Goal: Information Seeking & Learning: Learn about a topic

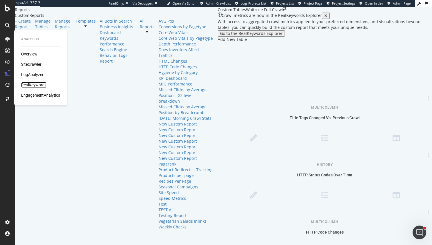
click at [34, 83] on div "RealKeywords" at bounding box center [33, 85] width 25 height 6
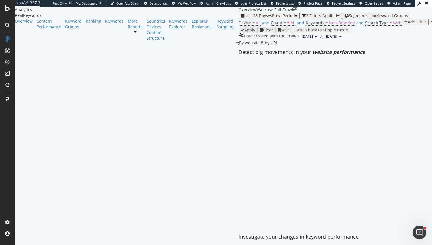
click at [65, 41] on div "Keyword Groups" at bounding box center [75, 29] width 21 height 23
click at [86, 24] on div "Ranking" at bounding box center [93, 21] width 15 height 6
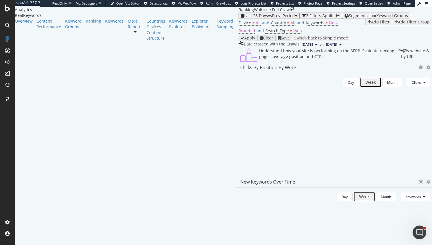
click at [349, 18] on span "Segments" at bounding box center [358, 15] width 19 height 5
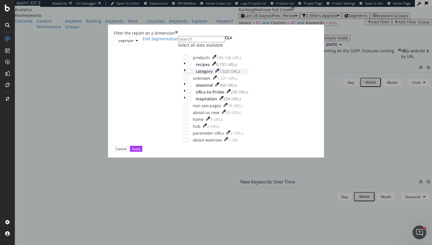
click at [184, 74] on div "category 7,820 URLs" at bounding box center [216, 72] width 65 height 6
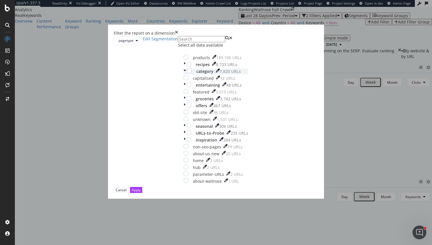
click at [194, 74] on div "category 7,820 URLs" at bounding box center [221, 72] width 54 height 6
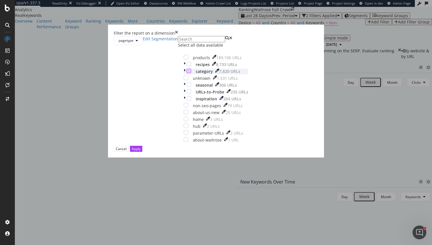
click at [187, 73] on div "modal" at bounding box center [189, 71] width 5 height 5
click at [142, 152] on button "Apply" at bounding box center [136, 149] width 12 height 6
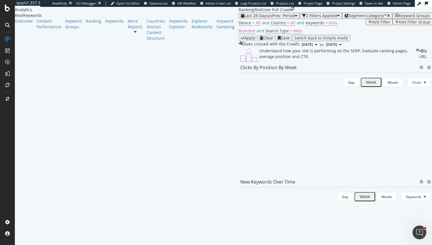
scroll to position [20, 0]
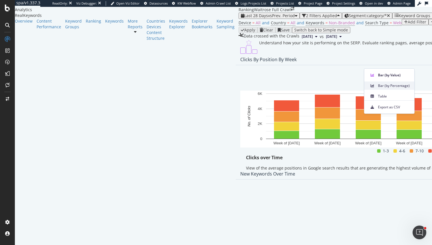
click at [397, 84] on span "Bar (by Percentage)" at bounding box center [394, 85] width 32 height 5
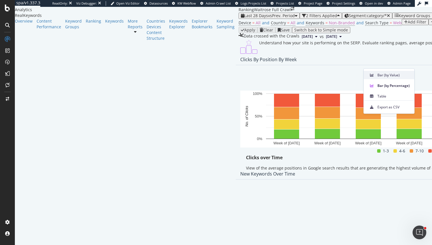
click at [397, 77] on div "Bar (by Value)" at bounding box center [389, 75] width 51 height 8
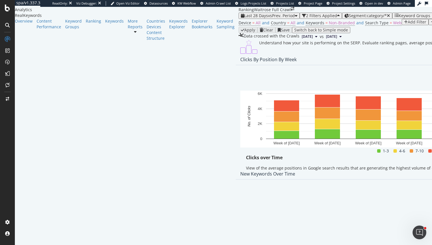
click at [417, 65] on div "Clicks By Position By Week" at bounding box center [411, 59] width 351 height 11
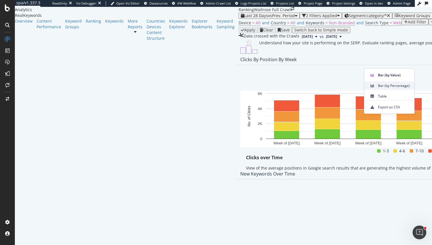
click at [398, 87] on span "Bar (by Percentage)" at bounding box center [394, 85] width 32 height 5
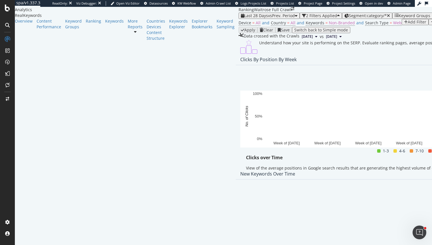
scroll to position [562, 0]
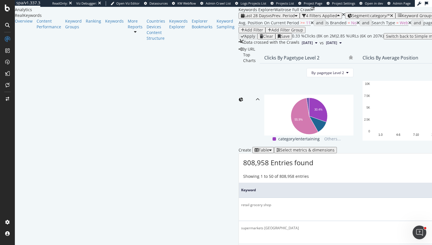
scroll to position [62, 0]
click at [311, 70] on span "By: pagetype Level 2" at bounding box center [327, 72] width 33 height 5
click at [173, 97] on div "All Dimensions" at bounding box center [163, 92] width 71 height 10
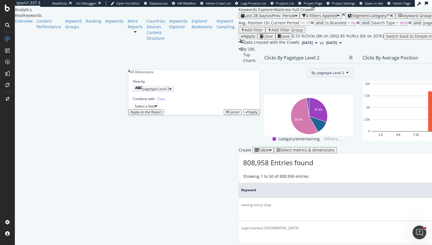
click at [172, 91] on div "button" at bounding box center [170, 88] width 2 height 3
click at [156, 132] on div "Level 3" at bounding box center [144, 129] width 23 height 6
click at [249, 114] on div "Apply" at bounding box center [252, 112] width 9 height 4
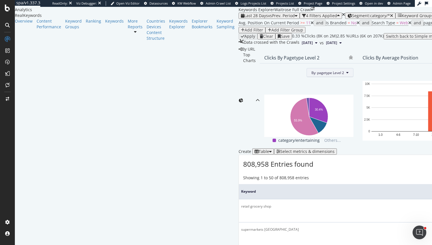
click at [346, 71] on icon at bounding box center [347, 72] width 2 height 3
click at [162, 116] on div "All Dimensions" at bounding box center [163, 112] width 71 height 10
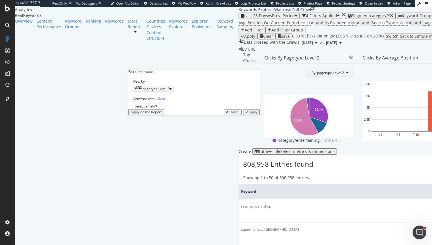
click at [169, 91] on div "pagetype Level 2" at bounding box center [152, 88] width 35 height 5
click at [156, 132] on div "Level 3" at bounding box center [144, 129] width 23 height 6
click at [175, 111] on div "Validate" at bounding box center [168, 109] width 13 height 4
click at [245, 114] on div "Apply" at bounding box center [251, 112] width 12 height 4
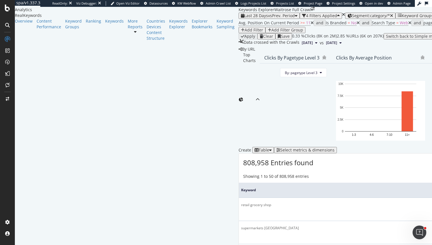
scroll to position [49, 0]
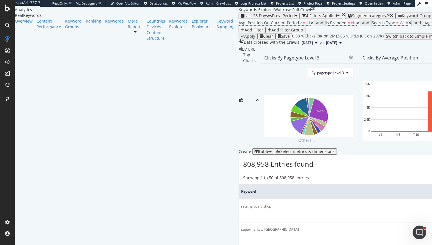
click at [263, 31] on div "Add Filter" at bounding box center [253, 30] width 19 height 5
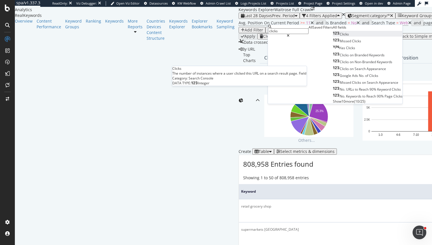
type input "clicks"
click at [340, 37] on span "Clicks" at bounding box center [344, 34] width 9 height 5
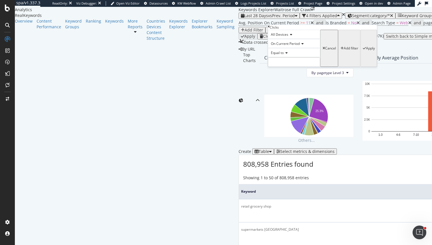
click at [288, 55] on icon at bounding box center [286, 52] width 4 height 3
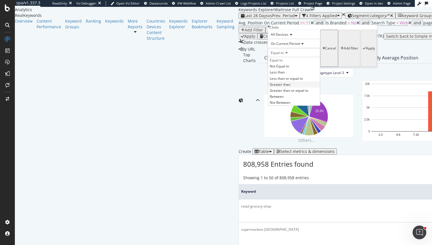
click at [287, 87] on div "Greater than" at bounding box center [294, 84] width 52 height 6
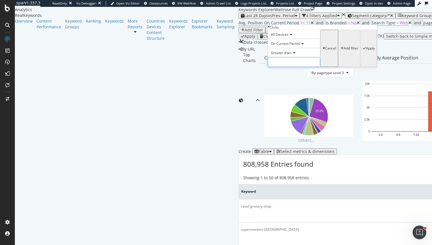
click at [287, 67] on input "number" at bounding box center [294, 62] width 52 height 10
type input "0"
click at [366, 50] on div "Apply" at bounding box center [370, 48] width 9 height 4
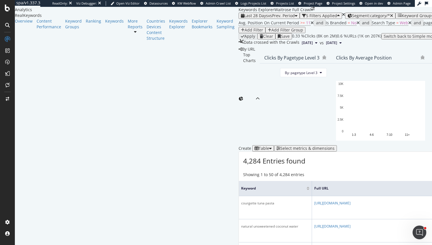
scroll to position [838, 0]
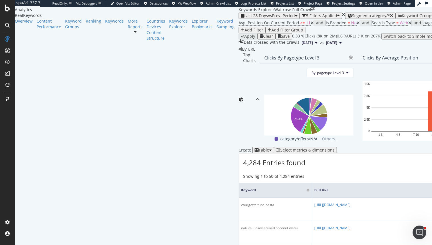
click at [342, 17] on div "times" at bounding box center [343, 15] width 3 height 4
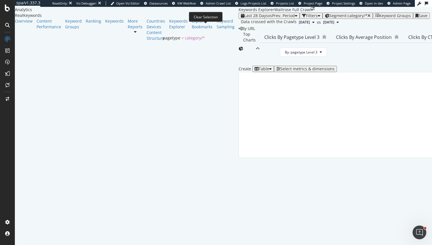
click at [367, 18] on icon "button" at bounding box center [368, 16] width 3 height 4
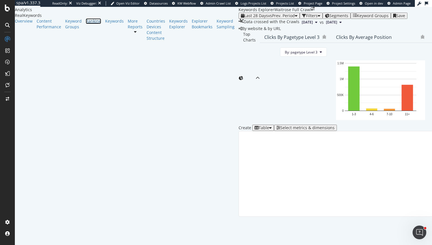
click at [86, 24] on div "Ranking" at bounding box center [93, 21] width 15 height 6
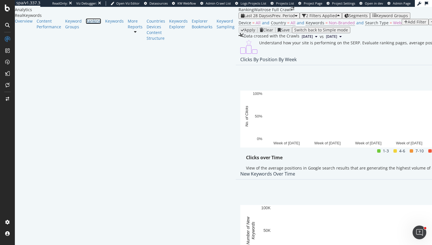
scroll to position [20, 0]
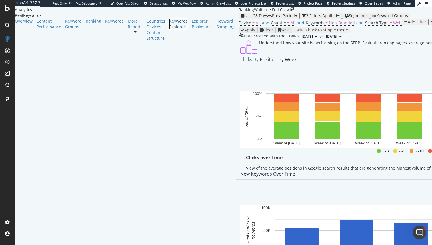
click at [169, 30] on div "Keywords Explorer" at bounding box center [178, 23] width 19 height 11
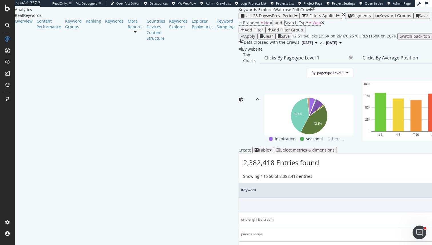
click at [134, 34] on icon at bounding box center [135, 32] width 3 height 4
click at [147, 35] on div "Content" at bounding box center [156, 33] width 19 height 6
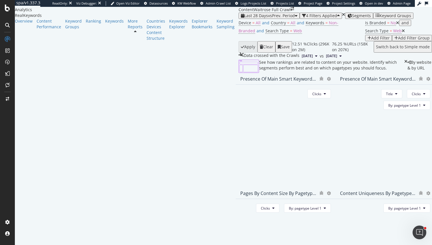
click at [347, 18] on div "Segments" at bounding box center [358, 15] width 23 height 5
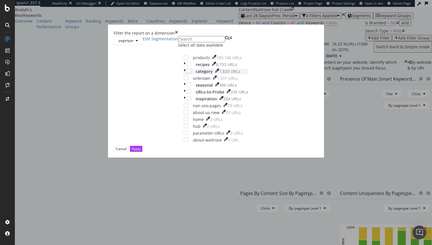
click at [184, 74] on div "modal" at bounding box center [185, 72] width 3 height 6
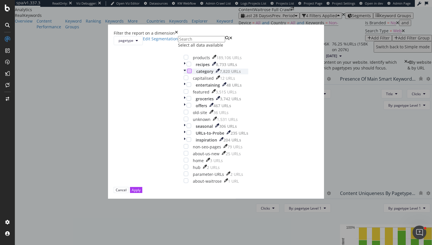
click at [187, 73] on div "modal" at bounding box center [189, 71] width 5 height 5
click at [141, 192] on div "Apply" at bounding box center [136, 189] width 9 height 5
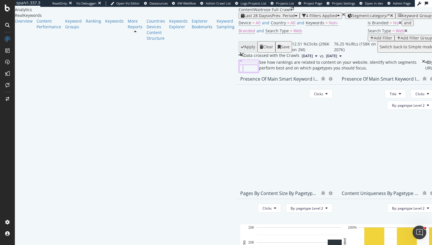
click at [398, 25] on icon at bounding box center [399, 23] width 3 height 4
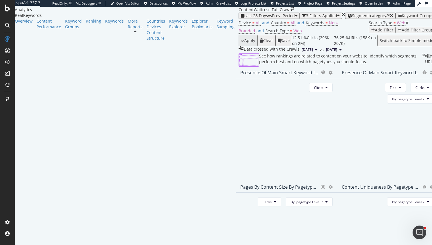
click at [405, 25] on icon at bounding box center [406, 23] width 3 height 4
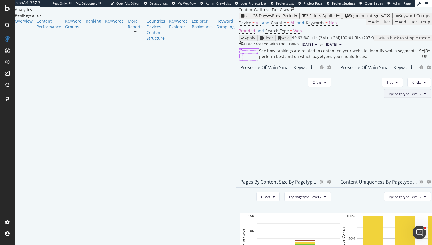
click at [410, 98] on button "By: pagetype Level 2" at bounding box center [407, 93] width 47 height 9
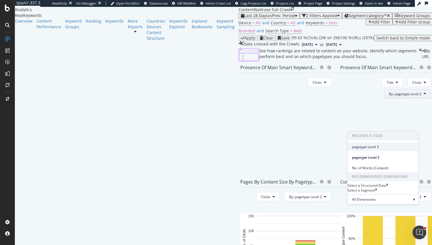
click at [395, 143] on div "pagetype Level 3" at bounding box center [382, 147] width 71 height 8
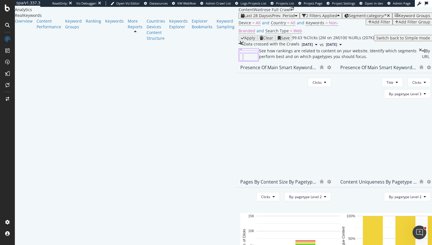
drag, startPoint x: 248, startPoint y: 180, endPoint x: 248, endPoint y: 173, distance: 6.3
click at [336, 176] on div "Presence Of Main Smart Keyword In HTML Tags and Url by pagetype Level 3 Title C…" at bounding box center [386, 119] width 100 height 114
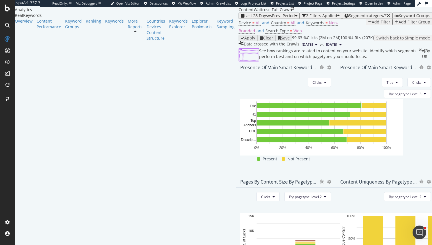
click at [236, 73] on div "Presence Of Main Smart Keyword In HTML Tags and Url" at bounding box center [286, 67] width 100 height 11
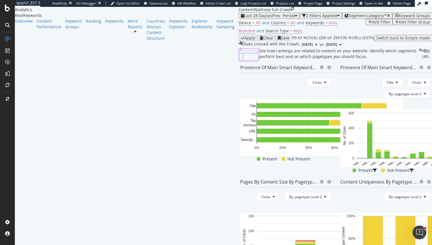
click at [421, 73] on div "Presence Of Main Smart Keyword In HTML Tags and Url by pagetype Level 3" at bounding box center [386, 67] width 100 height 11
click at [427, 69] on icon at bounding box center [429, 67] width 4 height 4
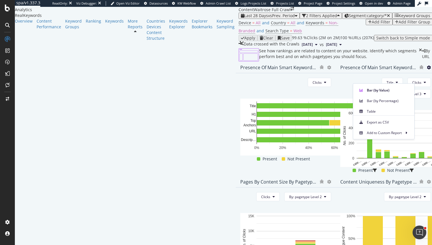
click at [432, 131] on div "See how rankings are related to content on your website. Identify which segment…" at bounding box center [335, 226] width 194 height 356
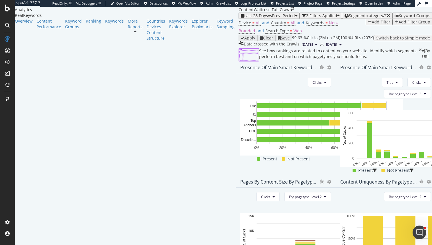
click at [414, 217] on div "Content Uniqueness by pagetype Level 2 - GSC Urls By: pagetype Level 2 Hold CMD…" at bounding box center [386, 233] width 100 height 114
click at [407, 87] on button "Clicks" at bounding box center [418, 82] width 23 height 9
click at [364, 161] on span "Impressions" at bounding box center [359, 158] width 21 height 5
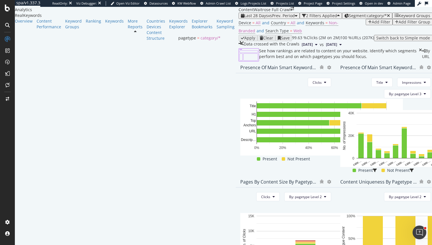
click at [349, 18] on span "Segment: category/*" at bounding box center [368, 15] width 38 height 5
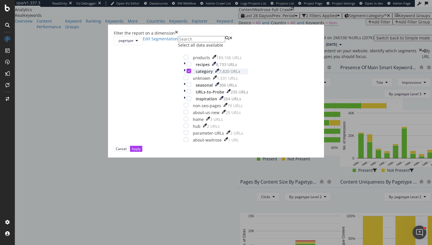
click at [188, 72] on icon "modal" at bounding box center [189, 70] width 3 height 3
click at [178, 36] on icon "times" at bounding box center [176, 33] width 3 height 6
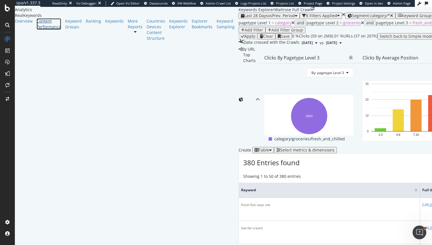
click at [37, 30] on div "Content Performance" at bounding box center [49, 23] width 25 height 11
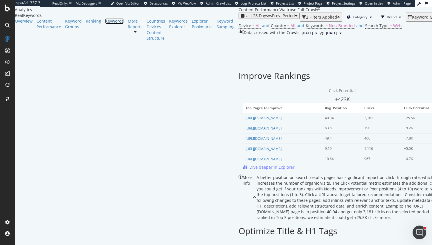
click at [105, 24] on link "Keywords" at bounding box center [114, 21] width 19 height 6
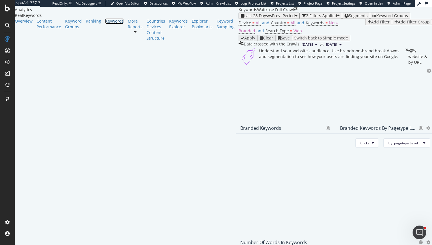
scroll to position [162, 0]
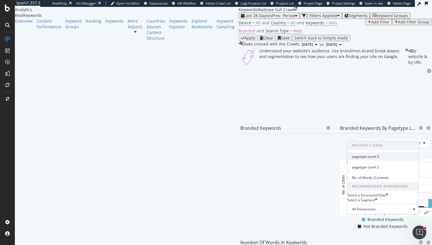
click at [390, 157] on span "pagetype Level 3" at bounding box center [383, 156] width 62 height 5
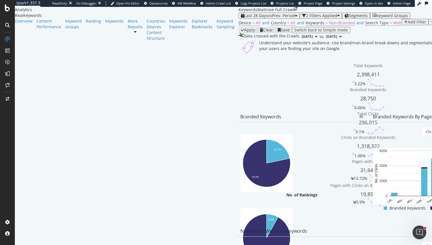
click at [349, 13] on span "Segments" at bounding box center [358, 15] width 19 height 5
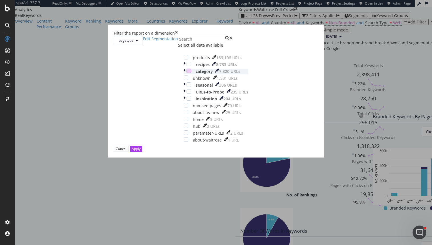
click at [187, 73] on div "modal" at bounding box center [189, 71] width 5 height 5
click at [142, 152] on button "Apply" at bounding box center [136, 149] width 12 height 6
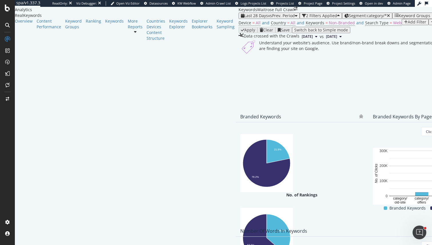
click at [393, 114] on span "Bar (by Percentage)" at bounding box center [394, 115] width 32 height 5
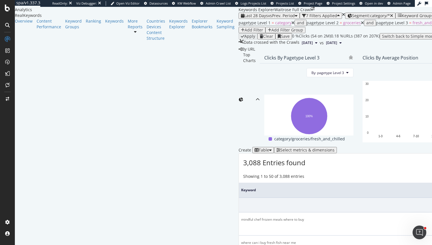
scroll to position [1046, 0]
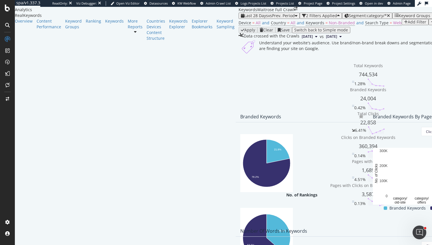
scroll to position [162, 0]
click at [349, 13] on span "Segment: category/*" at bounding box center [368, 15] width 38 height 5
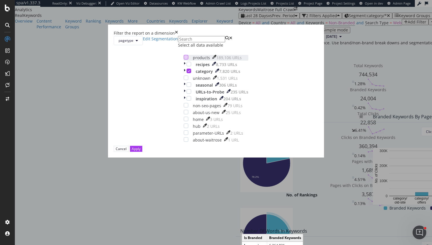
click at [184, 59] on div "modal" at bounding box center [186, 57] width 5 height 5
click at [188, 72] on icon "modal" at bounding box center [189, 70] width 3 height 3
click at [141, 151] on div "Apply" at bounding box center [136, 148] width 9 height 5
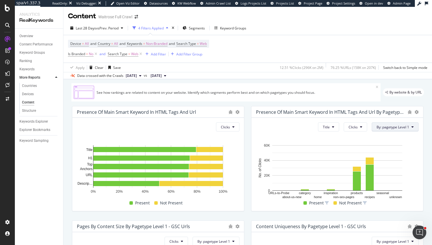
click at [393, 127] on span "By: pagetype Level 1" at bounding box center [392, 127] width 33 height 5
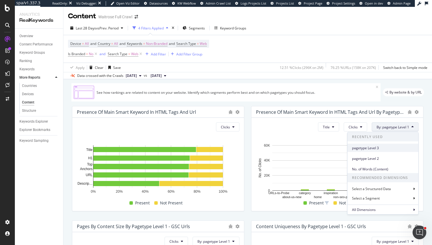
click at [376, 150] on div "pagetype Level 3" at bounding box center [382, 148] width 71 height 8
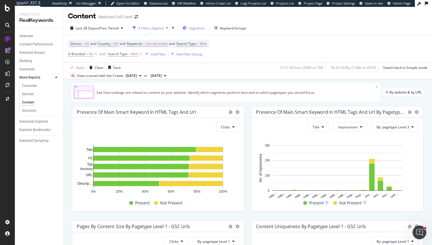
click at [184, 27] on icon "button" at bounding box center [185, 27] width 4 height 3
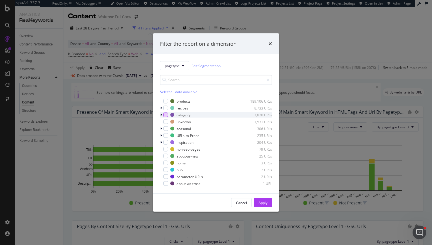
click at [167, 115] on div "modal" at bounding box center [165, 115] width 5 height 5
click at [265, 201] on div "Apply" at bounding box center [262, 202] width 9 height 5
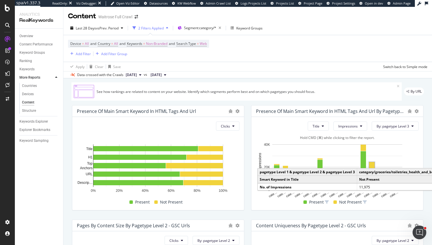
click at [371, 171] on rect "A chart." at bounding box center [371, 168] width 5 height 13
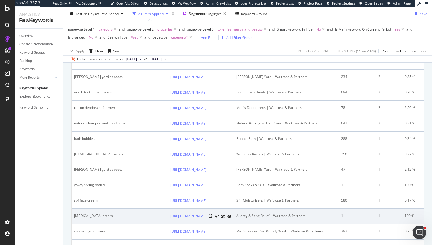
scroll to position [255, 0]
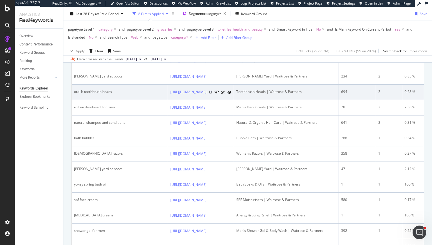
click at [212, 94] on icon at bounding box center [210, 91] width 3 height 3
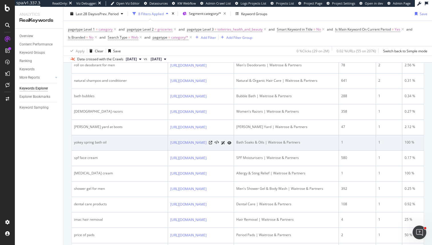
scroll to position [297, 0]
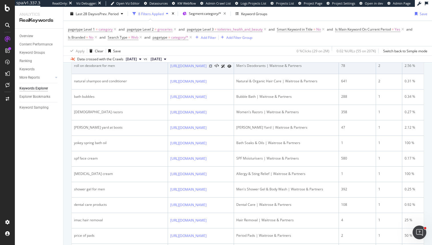
click at [212, 68] on icon at bounding box center [210, 65] width 3 height 3
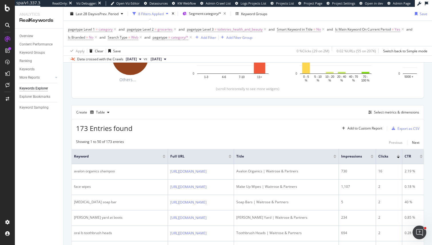
scroll to position [0, 0]
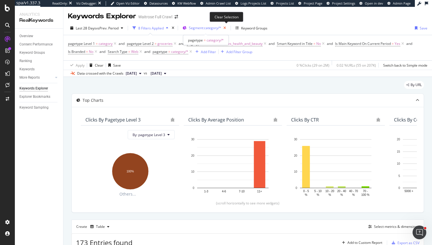
click at [228, 30] on icon "button" at bounding box center [224, 28] width 7 height 8
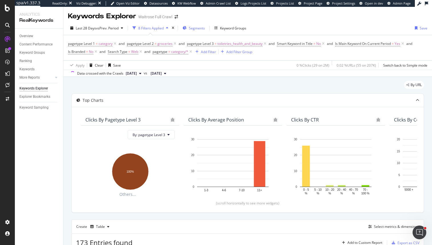
click at [200, 27] on span "Segments" at bounding box center [197, 28] width 16 height 5
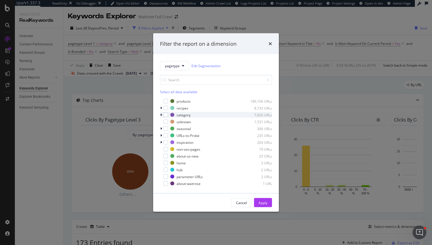
click at [161, 112] on div "modal" at bounding box center [161, 115] width 3 height 6
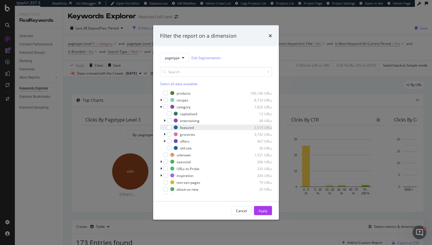
click at [164, 127] on div "modal" at bounding box center [164, 128] width 3 height 6
click at [266, 209] on div "Apply" at bounding box center [262, 210] width 9 height 5
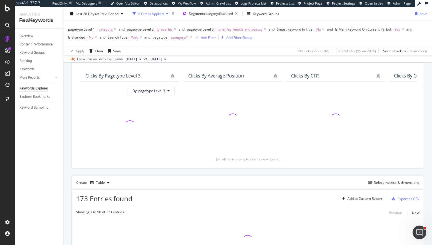
scroll to position [94, 0]
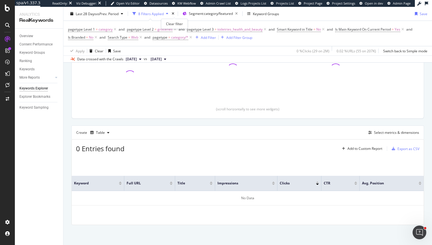
click at [173, 13] on div "times" at bounding box center [173, 14] width 5 height 6
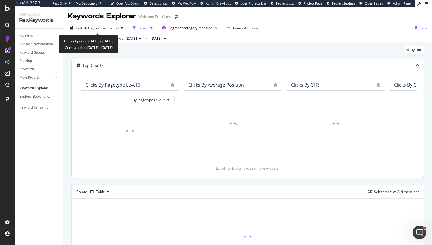
click at [142, 28] on div "Filters" at bounding box center [143, 28] width 10 height 5
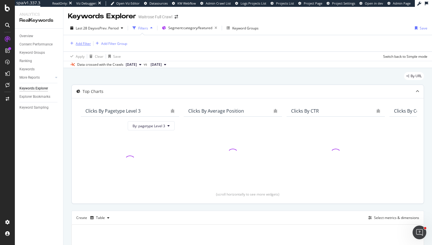
click at [85, 47] on button "Add Filter" at bounding box center [79, 43] width 23 height 7
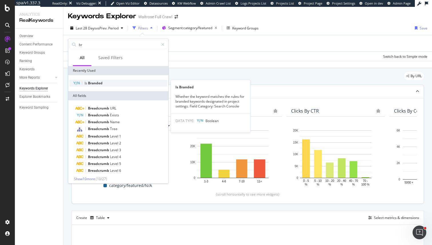
type input "br"
click at [100, 82] on span "Branded" at bounding box center [95, 83] width 15 height 5
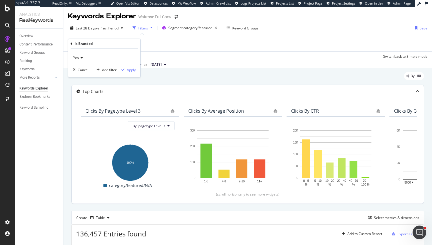
click at [79, 62] on div "Yes" at bounding box center [104, 57] width 63 height 9
click at [79, 78] on span "No" at bounding box center [78, 77] width 5 height 5
click at [128, 73] on div "No Cancel Add filter Apply" at bounding box center [104, 63] width 72 height 29
click at [128, 71] on div "Apply" at bounding box center [131, 69] width 9 height 5
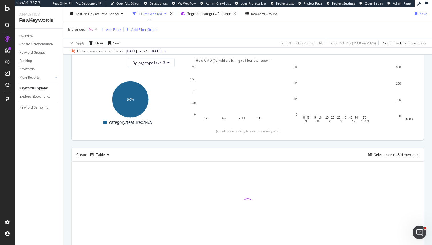
scroll to position [86, 0]
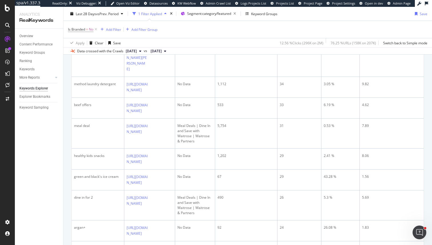
scroll to position [344, 0]
click at [151, 15] on icon at bounding box center [151, 13] width 3 height 3
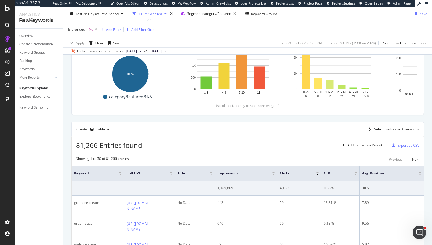
scroll to position [0, 0]
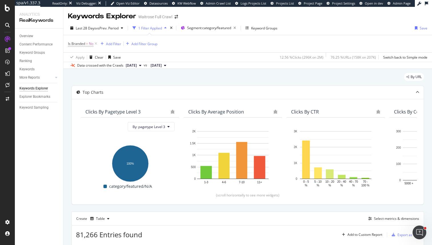
click at [236, 40] on div "Is Branded = No Add Filter Add Filter Group" at bounding box center [247, 43] width 359 height 17
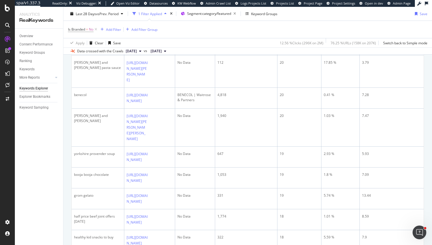
scroll to position [704, 0]
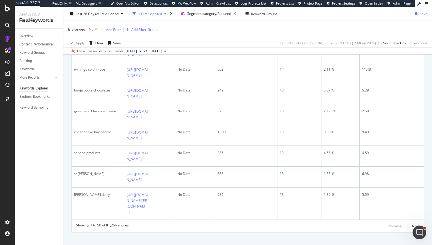
scroll to position [1221, 0]
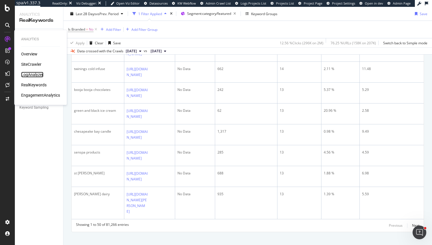
click at [35, 73] on div "LogAnalyzer" at bounding box center [32, 75] width 22 height 6
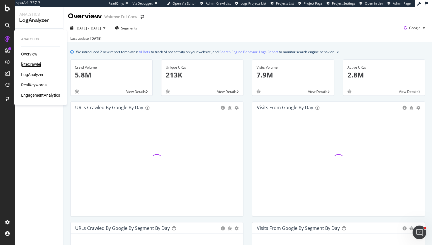
click at [36, 67] on div "SiteCrawler" at bounding box center [31, 64] width 20 height 6
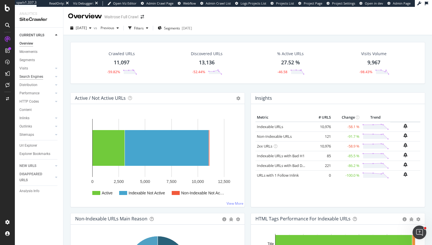
click at [31, 76] on div "Search Engines" at bounding box center [31, 77] width 24 height 6
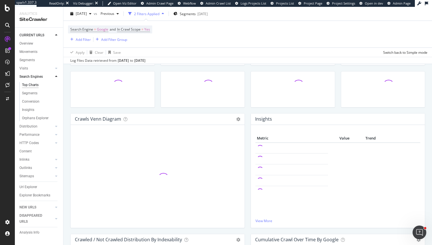
scroll to position [57, 0]
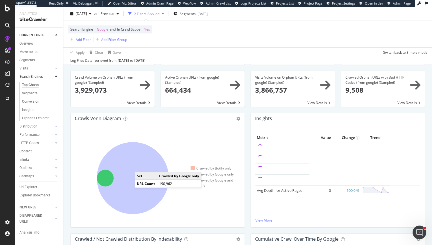
click at [140, 167] on icon at bounding box center [133, 178] width 72 height 72
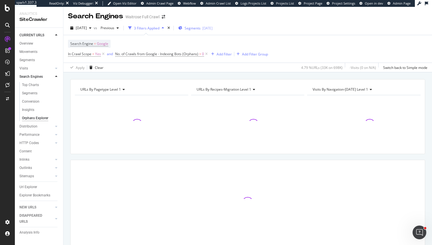
click at [204, 31] on div "Segments [DATE]" at bounding box center [195, 28] width 34 height 9
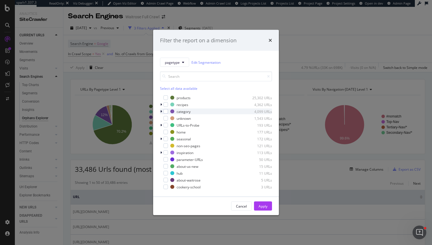
click at [161, 111] on icon "modal" at bounding box center [161, 111] width 2 height 3
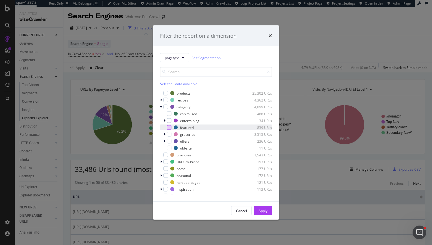
click at [168, 128] on div "modal" at bounding box center [169, 127] width 5 height 5
click at [268, 213] on button "Apply" at bounding box center [263, 210] width 18 height 9
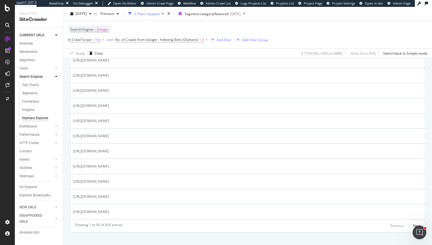
scroll to position [740, 0]
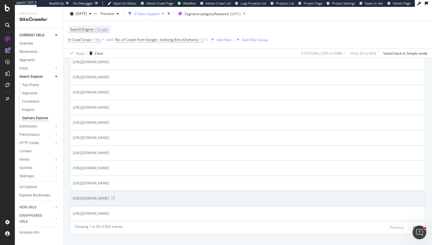
click at [115, 200] on icon at bounding box center [112, 198] width 3 height 3
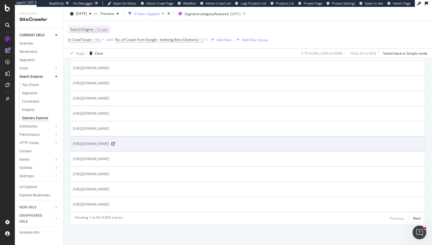
scroll to position [761, 0]
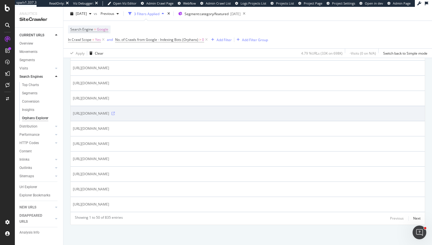
click at [115, 112] on icon at bounding box center [112, 113] width 3 height 3
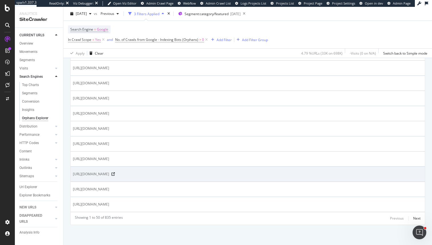
click at [293, 171] on div "https://www.waitrose.com/ecom/shop/featured/groceries/beautifully-simple/baked-…" at bounding box center [248, 174] width 350 height 6
click at [115, 172] on icon at bounding box center [112, 173] width 3 height 3
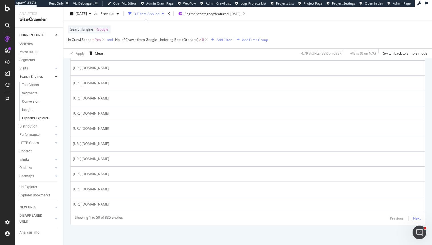
click at [418, 218] on div "Next" at bounding box center [416, 218] width 7 height 5
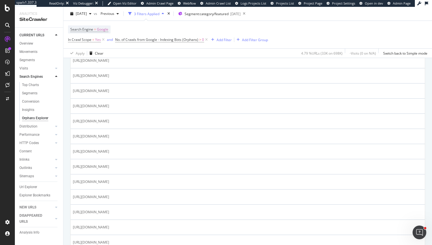
scroll to position [329, 0]
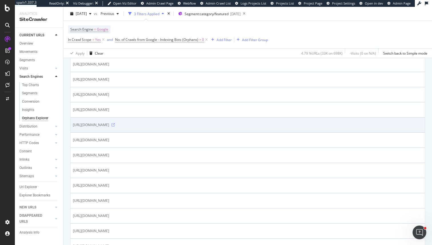
click at [115, 127] on icon at bounding box center [112, 124] width 3 height 3
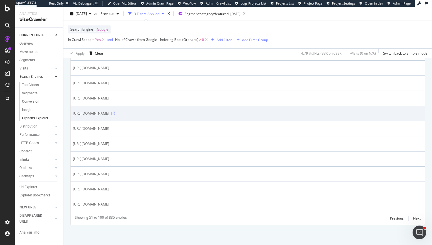
scroll to position [757, 0]
click at [115, 115] on icon at bounding box center [112, 113] width 3 height 3
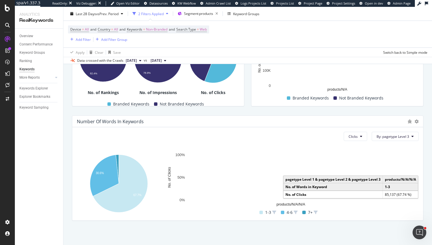
scroll to position [162, 0]
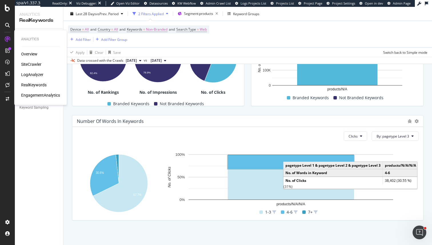
click at [32, 60] on div "Overview SiteCrawler LogAnalyzer RealKeywords EngagementAnalytics" at bounding box center [40, 74] width 39 height 47
click at [32, 64] on div "SiteCrawler" at bounding box center [31, 64] width 20 height 6
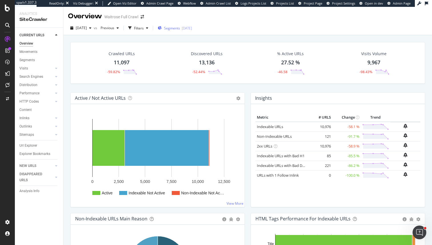
click at [182, 23] on button "Segments [DATE]" at bounding box center [174, 27] width 39 height 9
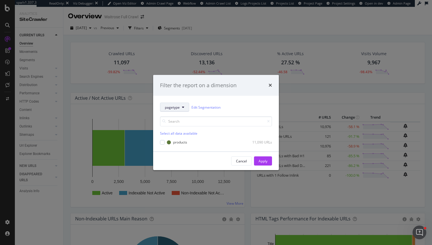
click at [166, 103] on button "pagetype" at bounding box center [174, 107] width 29 height 9
click at [178, 95] on div "Filter the report on a dimension" at bounding box center [216, 85] width 126 height 21
click at [271, 86] on icon "times" at bounding box center [269, 85] width 3 height 5
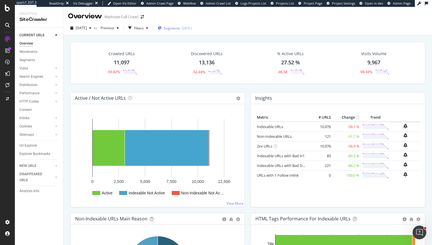
click at [192, 29] on div "[DATE]" at bounding box center [187, 28] width 10 height 5
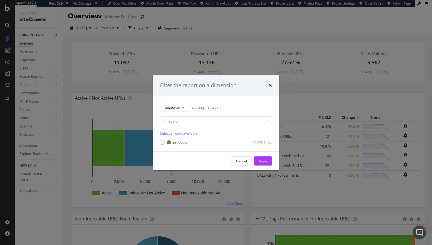
click at [160, 47] on div "Filter the report on a dimension pagetype Edit Segmentation Select all data ava…" at bounding box center [216, 122] width 432 height 245
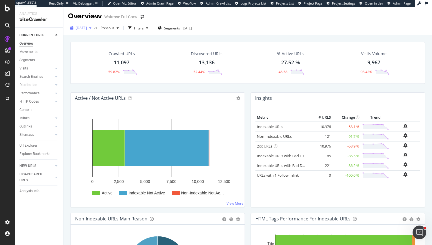
click at [87, 29] on span "[DATE]" at bounding box center [81, 27] width 11 height 5
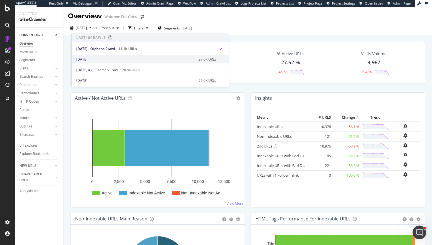
click at [154, 59] on div "[DATE]" at bounding box center [135, 59] width 119 height 5
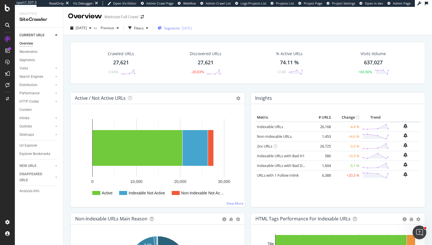
click at [189, 31] on div "Segments [DATE]" at bounding box center [175, 28] width 34 height 9
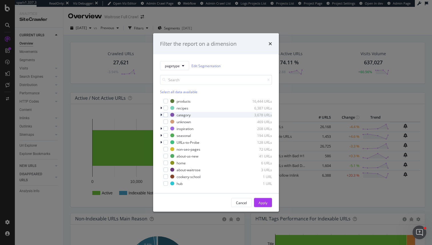
click at [161, 114] on icon "modal" at bounding box center [161, 114] width 2 height 3
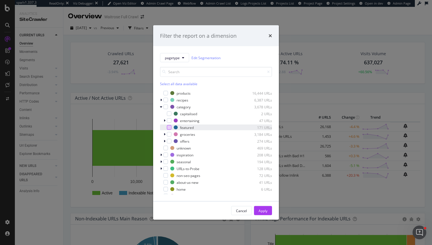
click at [168, 126] on div "modal" at bounding box center [169, 127] width 5 height 5
click at [263, 206] on div "Apply" at bounding box center [262, 210] width 9 height 9
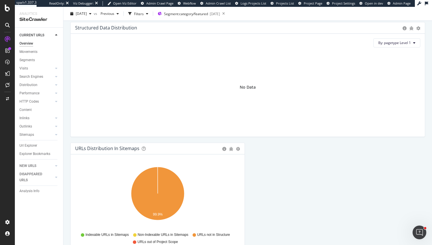
scroll to position [591, 0]
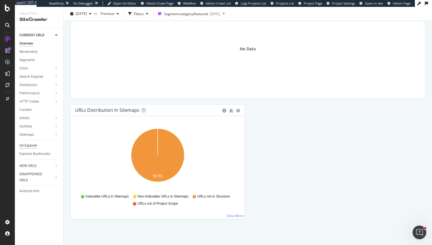
click at [34, 148] on div "Url Explorer" at bounding box center [28, 146] width 18 height 6
